Goal: Information Seeking & Learning: Learn about a topic

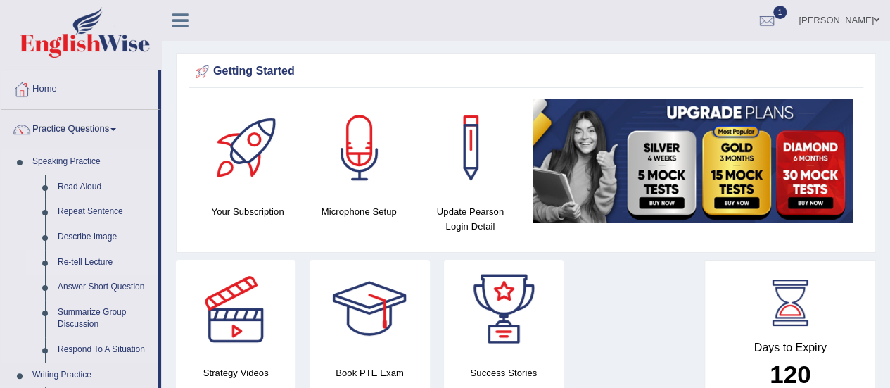
click at [80, 260] on link "Re-tell Lecture" at bounding box center [104, 262] width 106 height 25
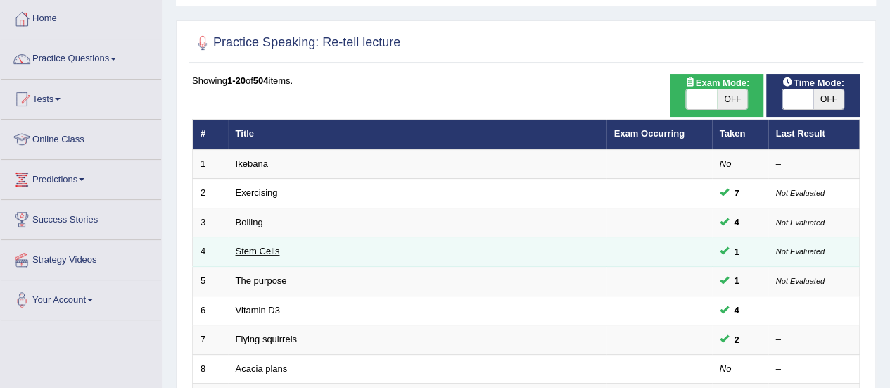
click at [264, 253] on link "Stem Cells" at bounding box center [258, 251] width 44 height 11
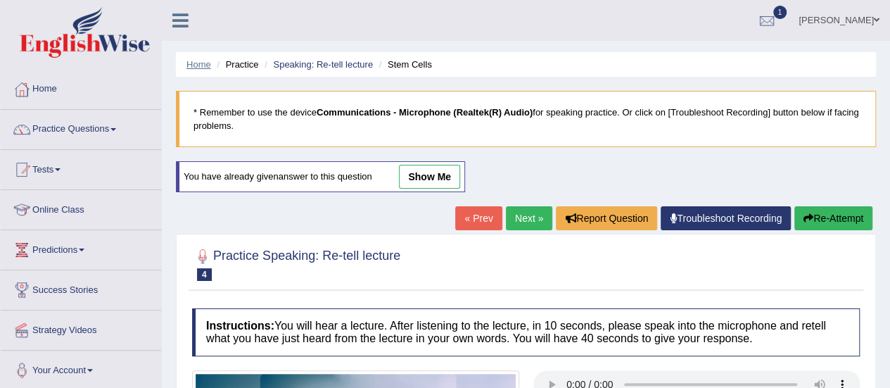
drag, startPoint x: 186, startPoint y: 64, endPoint x: 200, endPoint y: 64, distance: 14.1
click at [186, 64] on link "Home" at bounding box center [198, 64] width 25 height 11
